Goal: Transaction & Acquisition: Download file/media

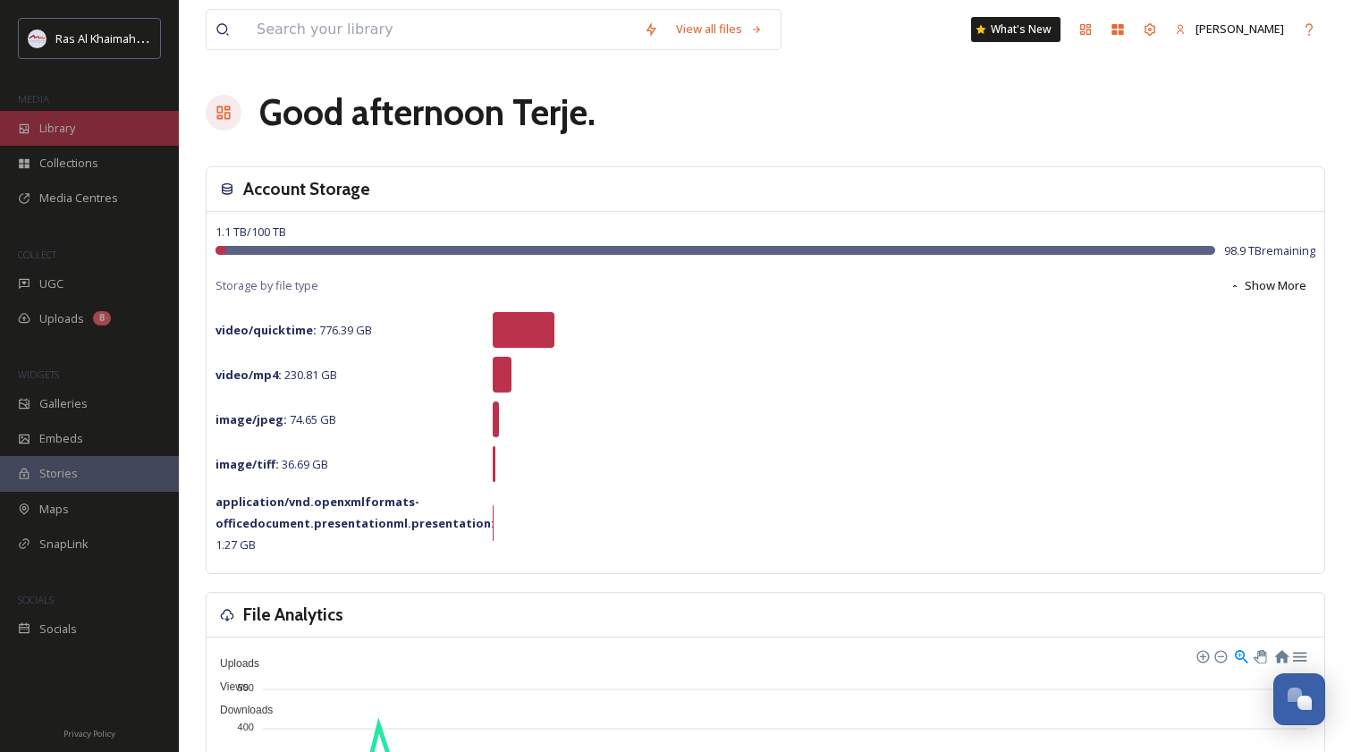
click at [72, 126] on span "Library" at bounding box center [57, 128] width 36 height 17
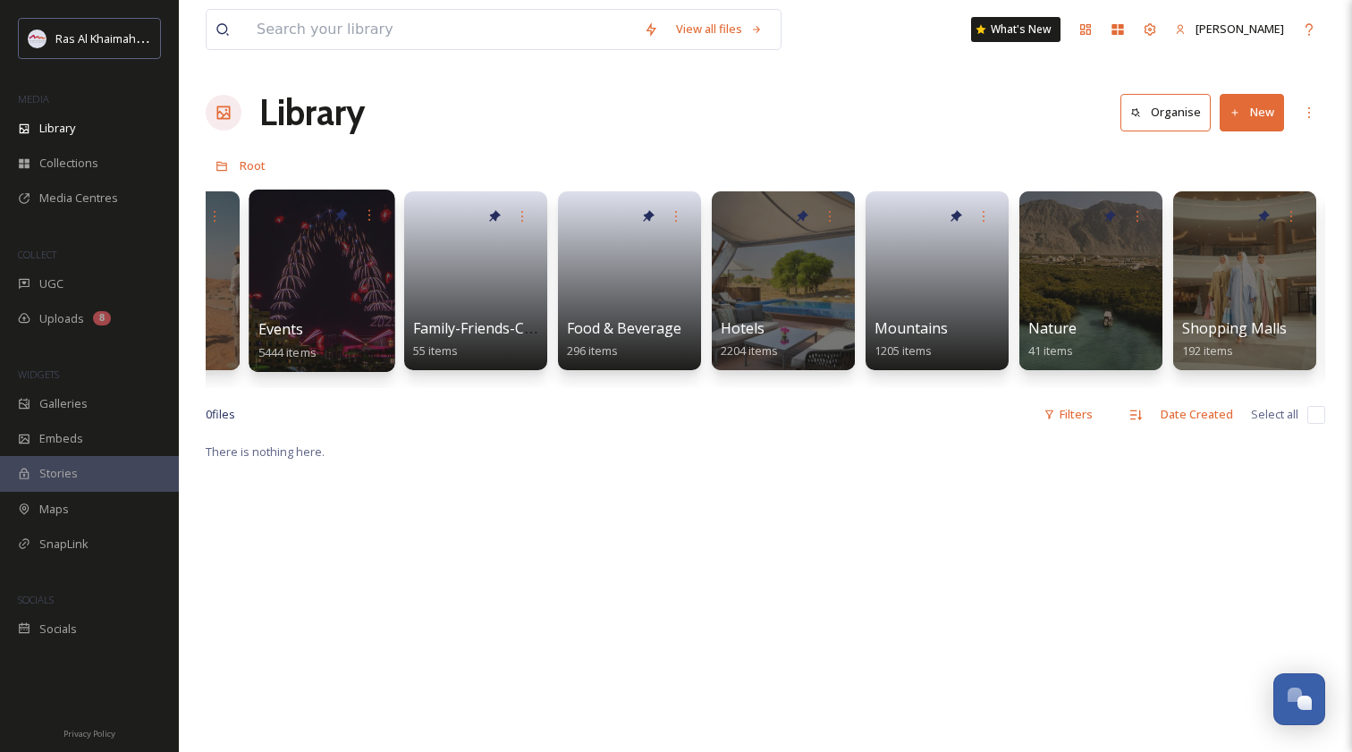
scroll to position [0, 689]
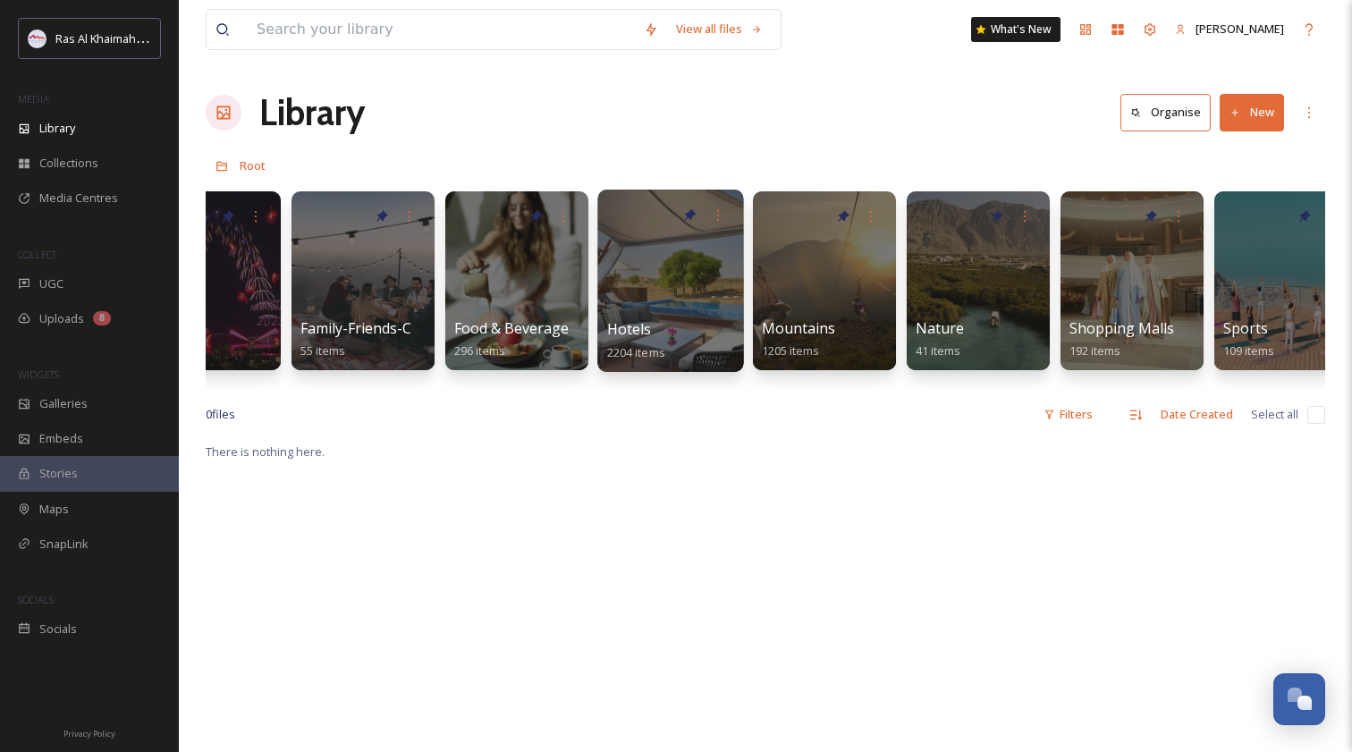
click at [663, 290] on div at bounding box center [671, 281] width 146 height 182
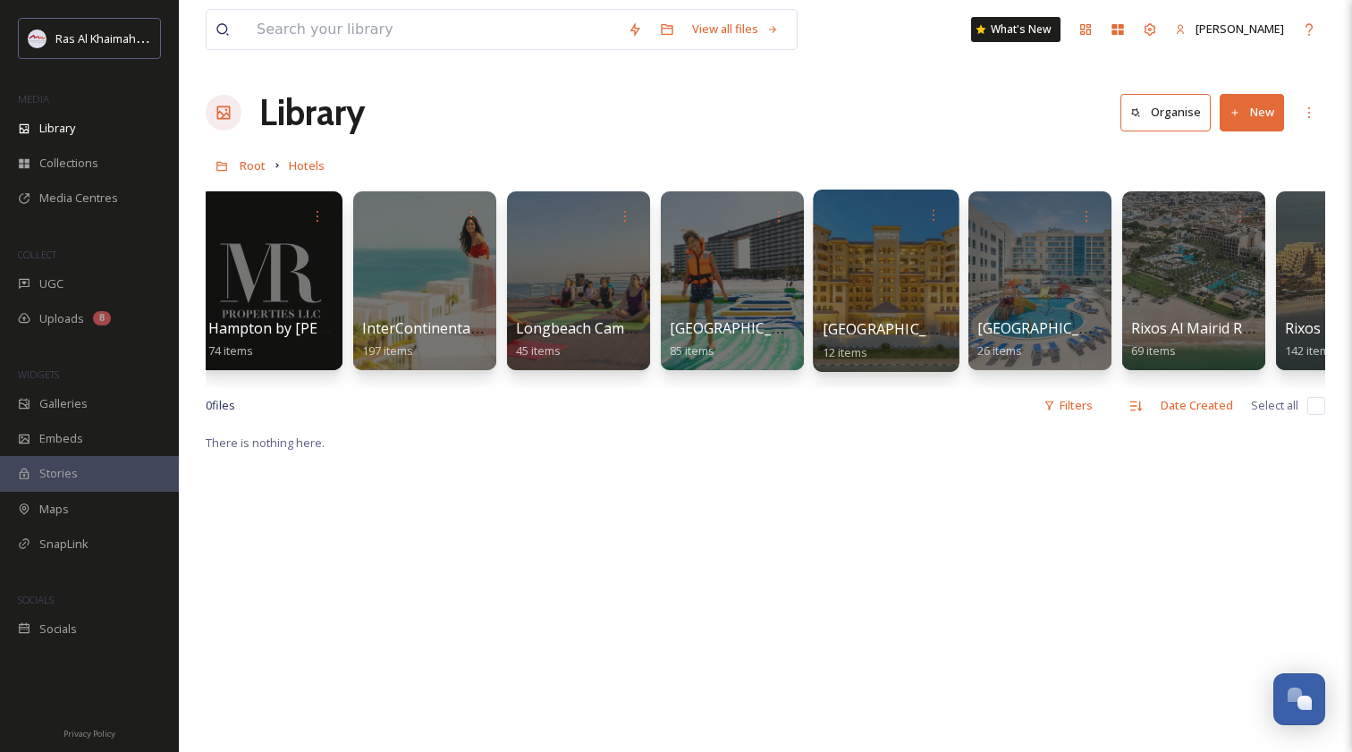
scroll to position [0, 1091]
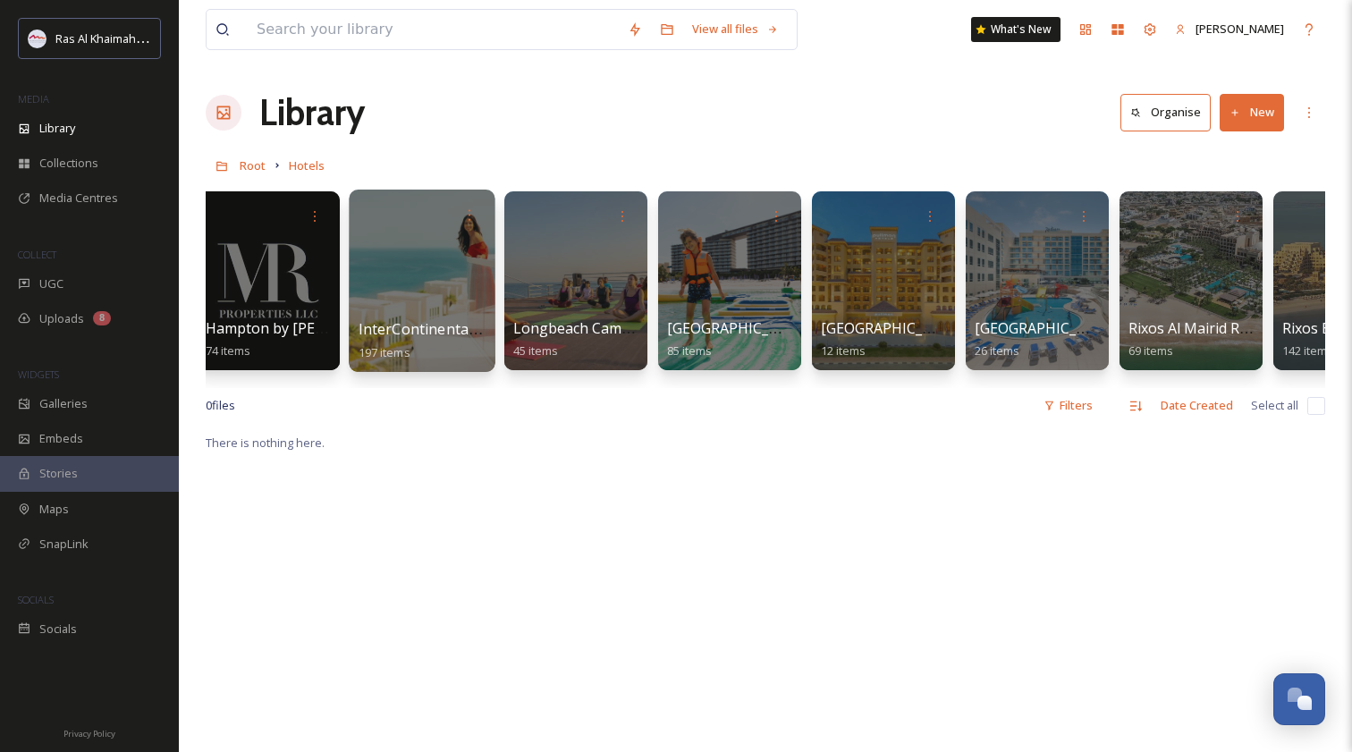
click at [420, 279] on div at bounding box center [422, 281] width 146 height 182
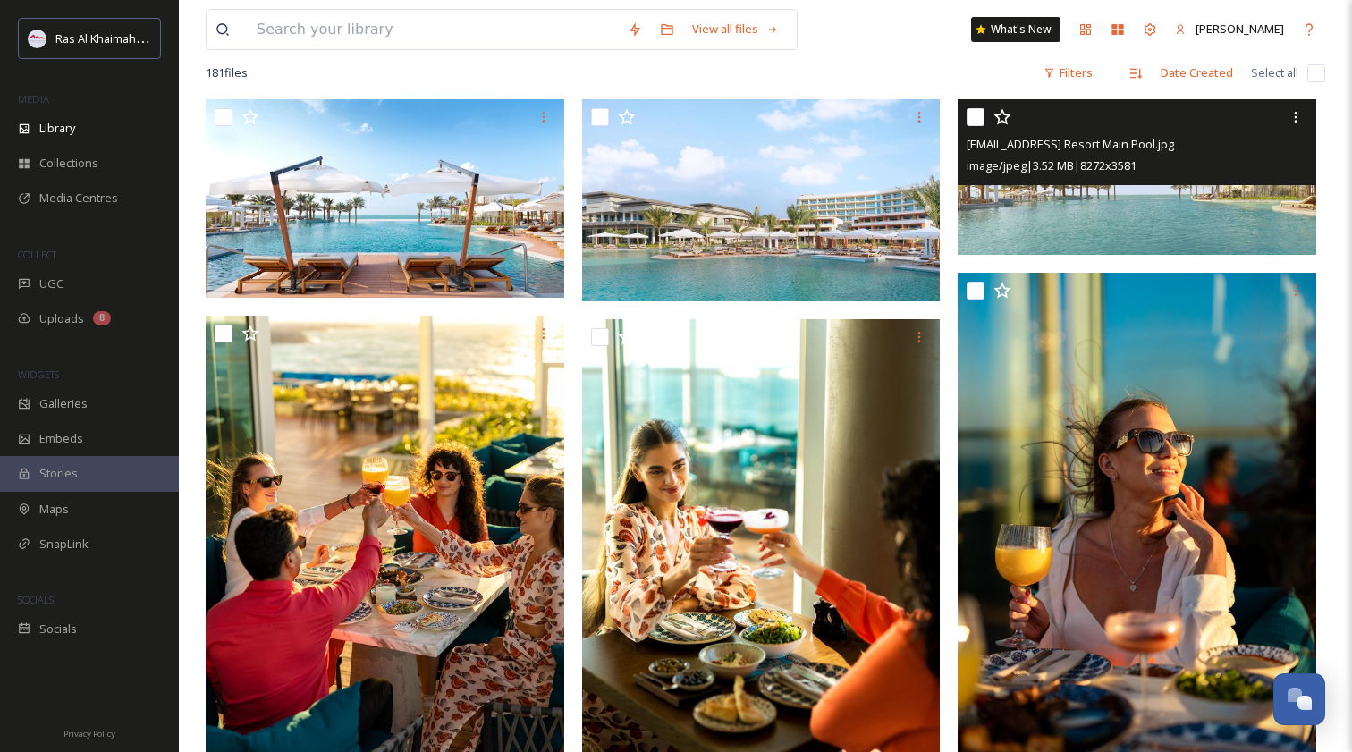
scroll to position [276, 0]
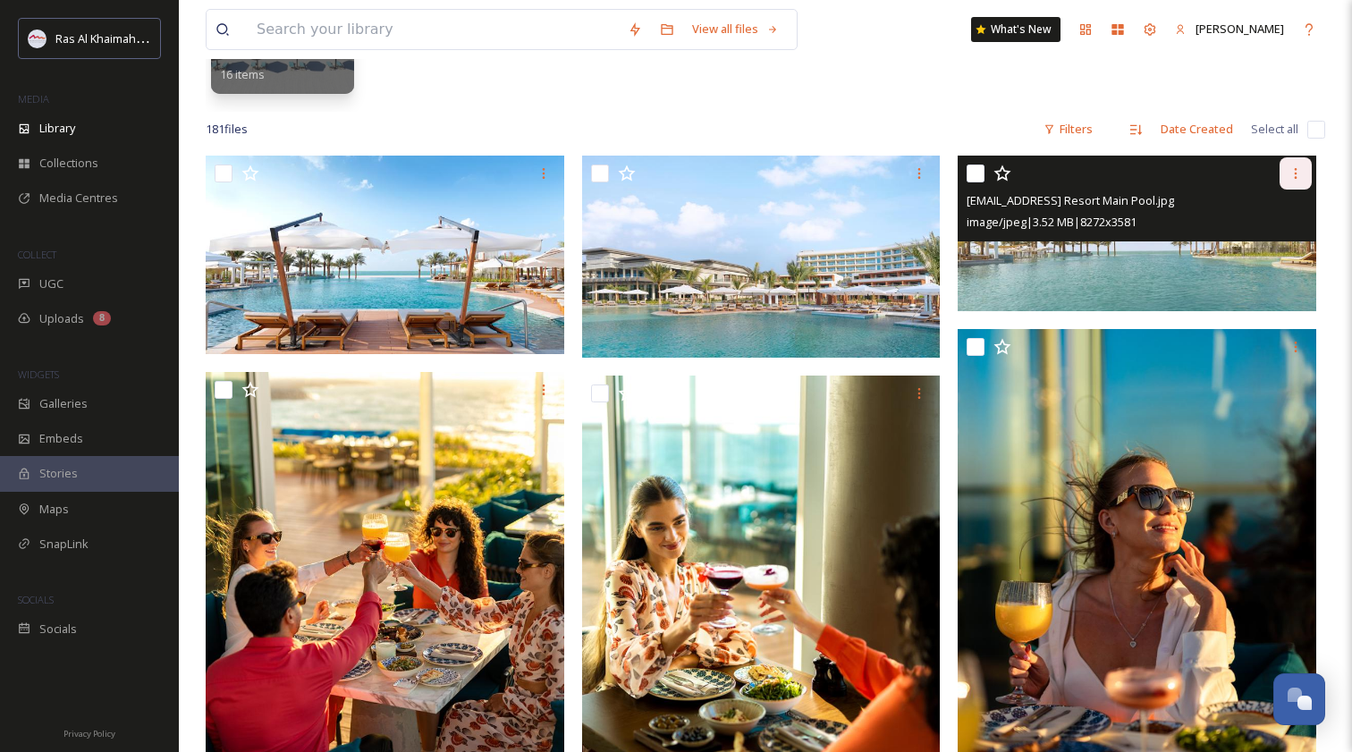
click at [1295, 167] on icon at bounding box center [1296, 173] width 14 height 14
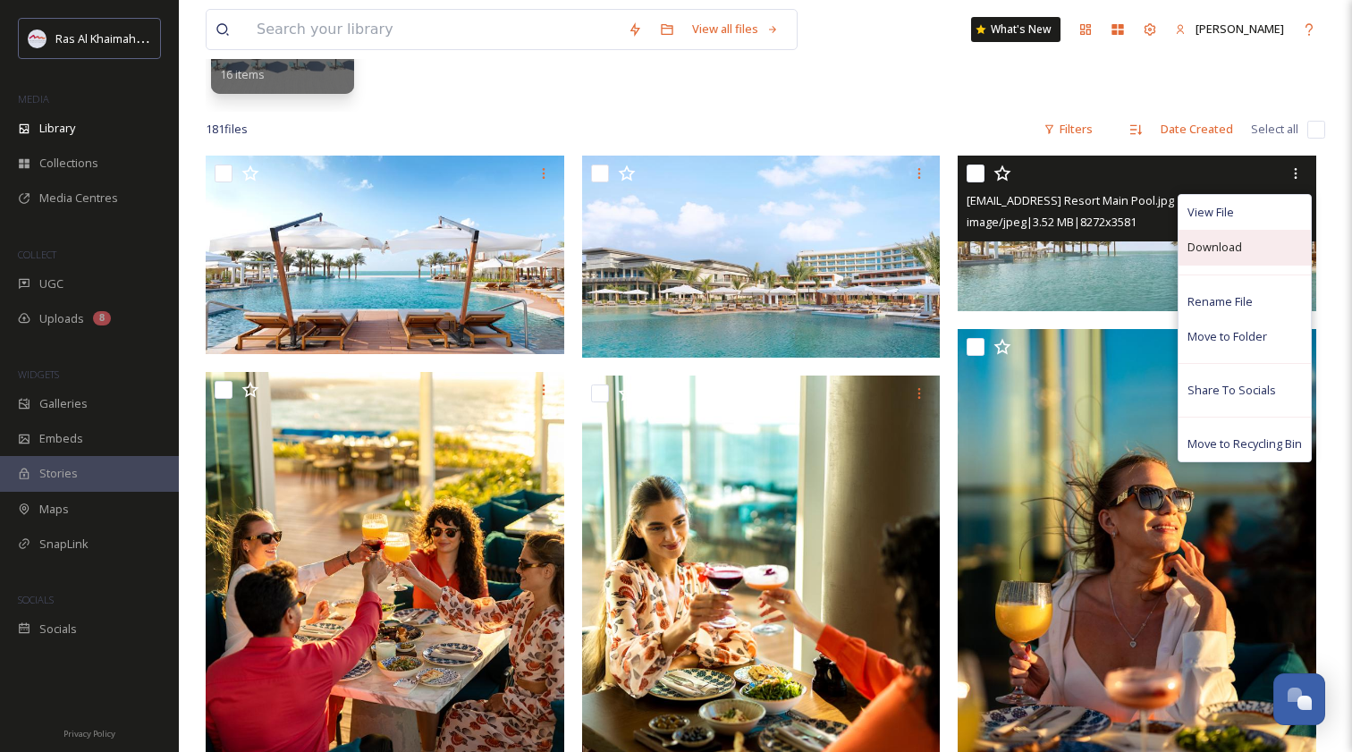
click at [1211, 251] on span "Download" at bounding box center [1215, 247] width 55 height 17
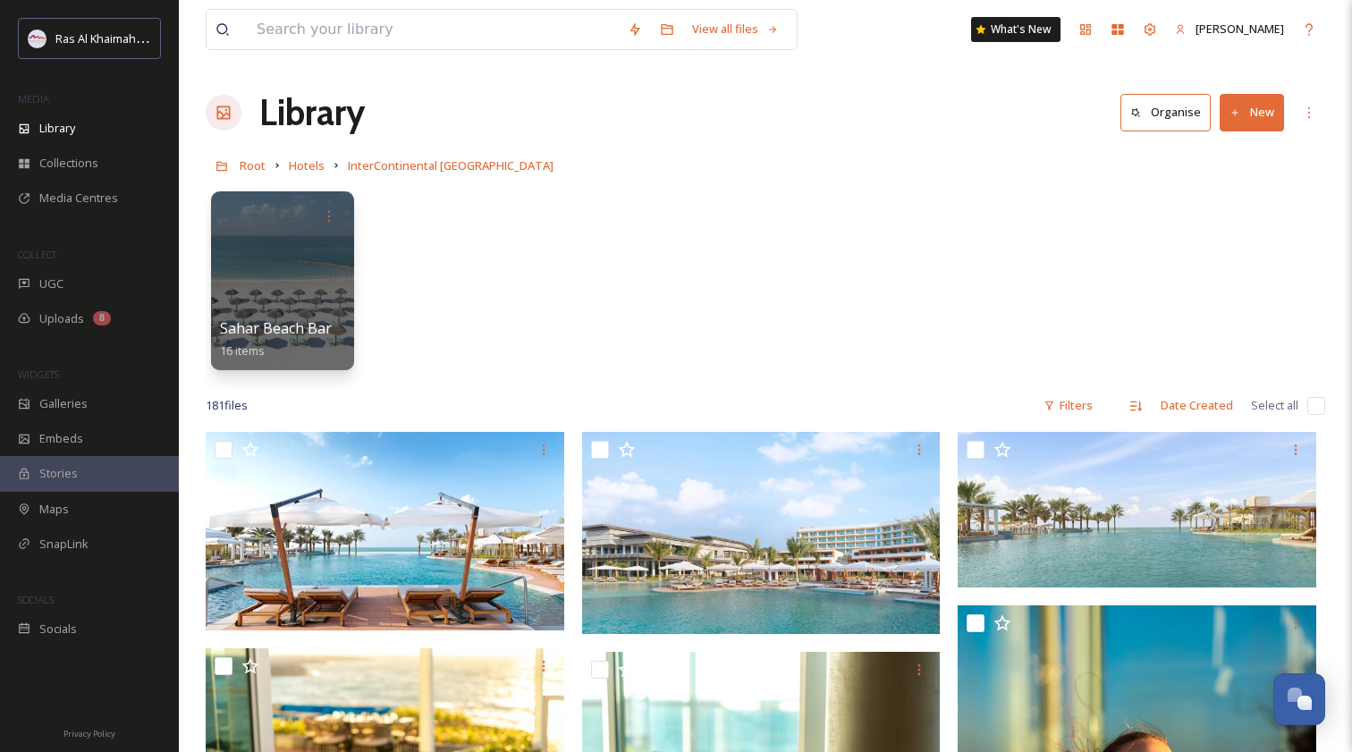
scroll to position [0, 0]
